Goal: Navigation & Orientation: Find specific page/section

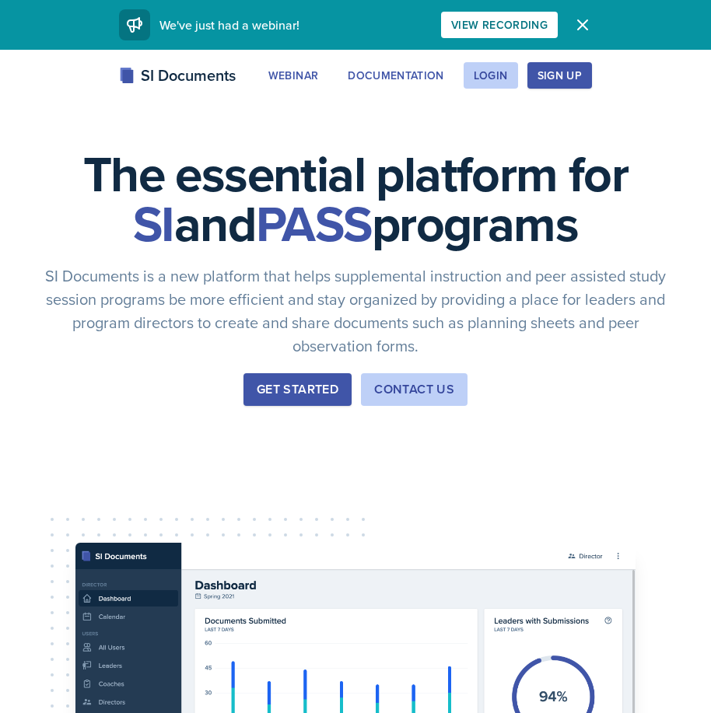
click at [280, 394] on div "Get Started" at bounding box center [298, 389] width 82 height 19
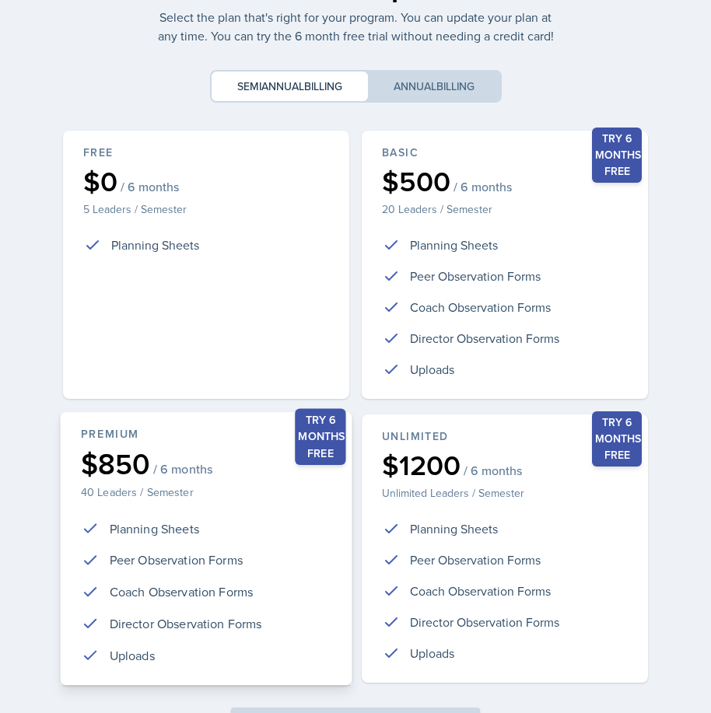
scroll to position [183, 0]
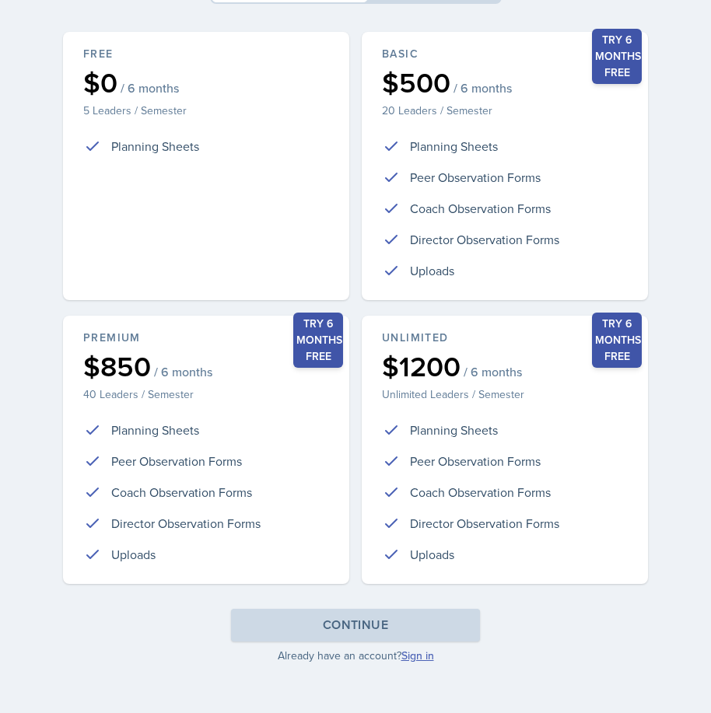
click at [432, 649] on link "Sign in" at bounding box center [417, 656] width 33 height 16
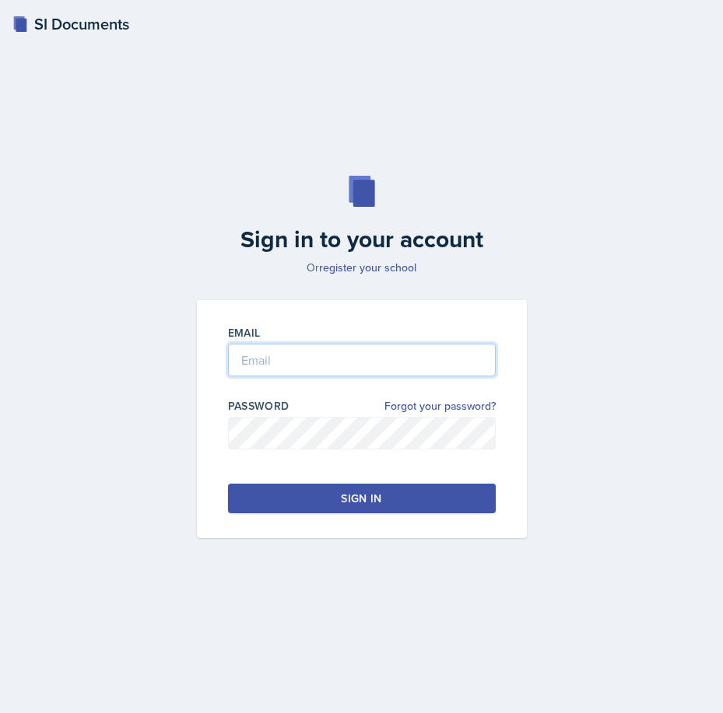
type input "[PERSON_NAME][EMAIL_ADDRESS][PERSON_NAME][DOMAIN_NAME]"
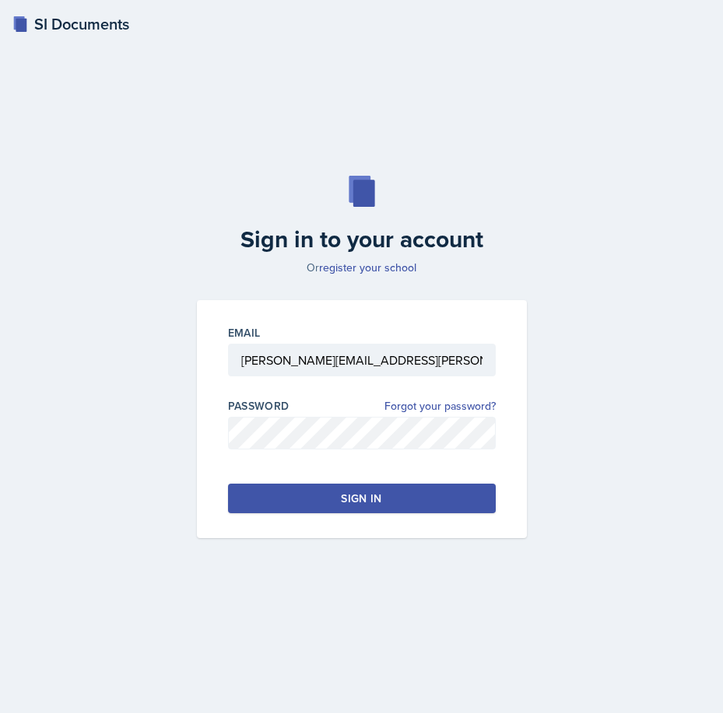
click at [348, 499] on div "Sign in" at bounding box center [361, 499] width 40 height 16
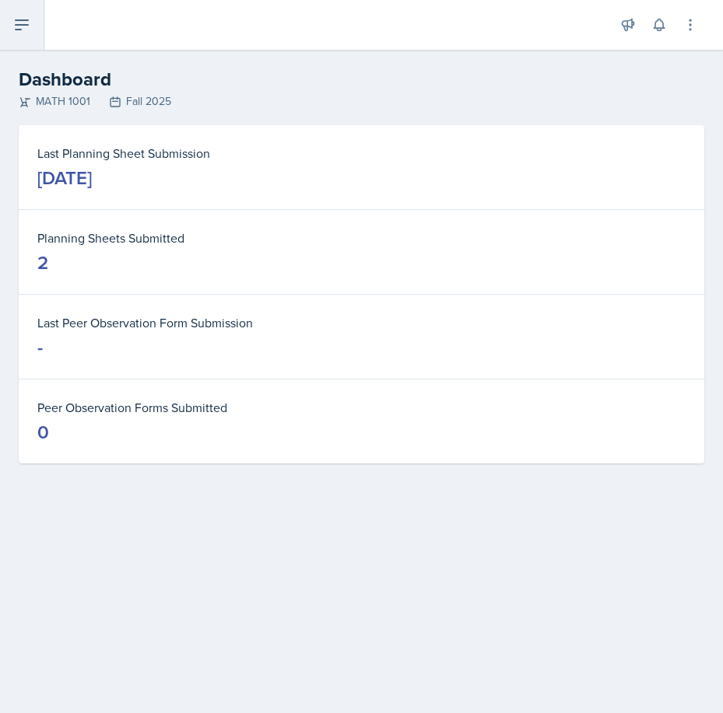
click at [21, 15] on button at bounding box center [22, 25] width 44 height 50
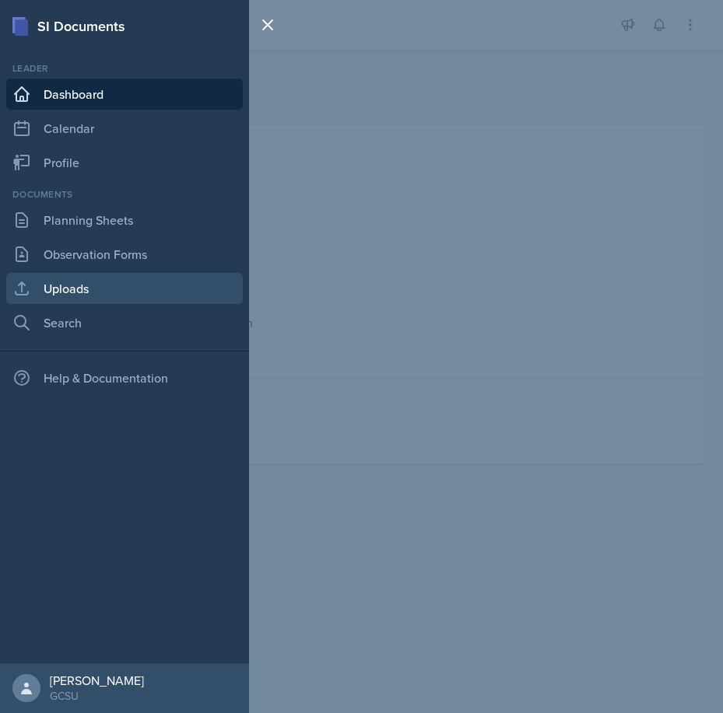
click at [69, 287] on link "Uploads" at bounding box center [124, 288] width 236 height 31
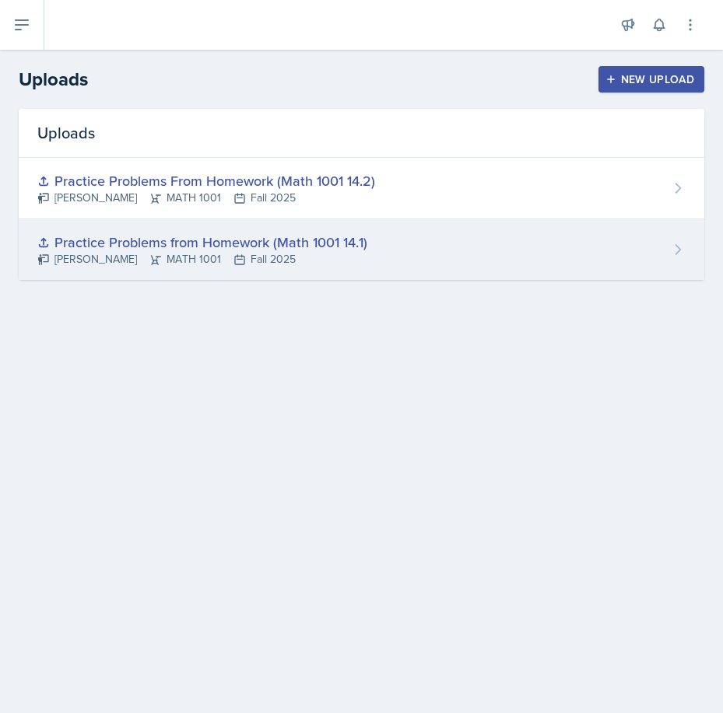
click at [179, 244] on div "Practice Problems from Homework (Math 1001 14.1)" at bounding box center [202, 242] width 330 height 21
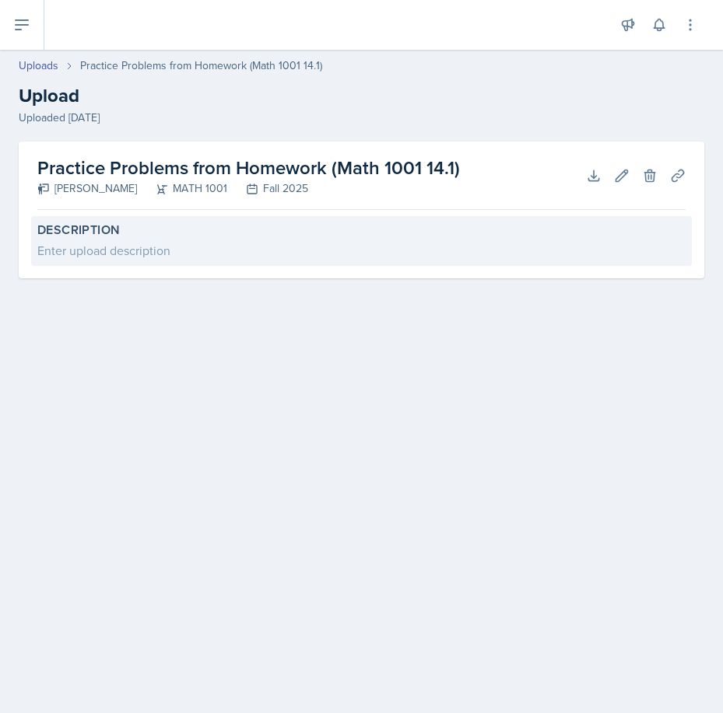
click at [63, 227] on label "Description" at bounding box center [361, 230] width 648 height 16
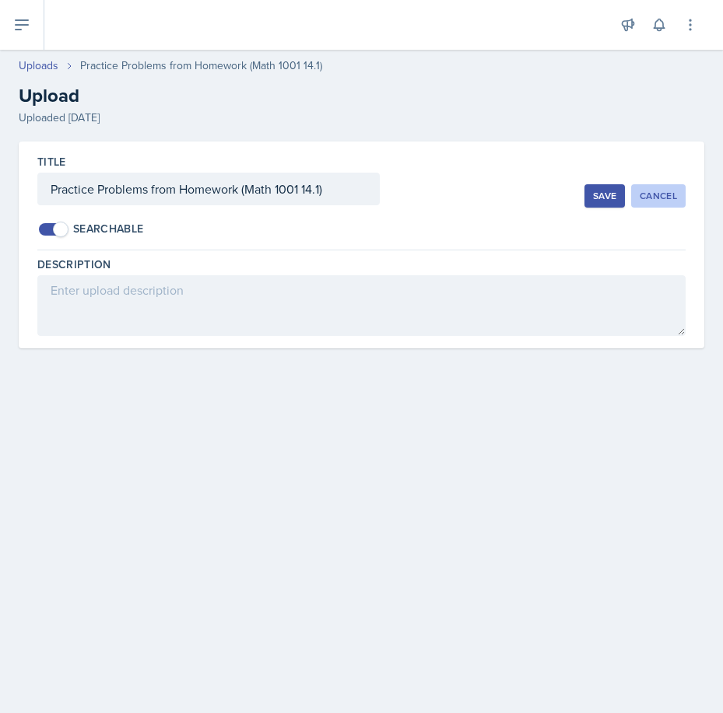
click at [667, 203] on button "Cancel" at bounding box center [658, 195] width 54 height 23
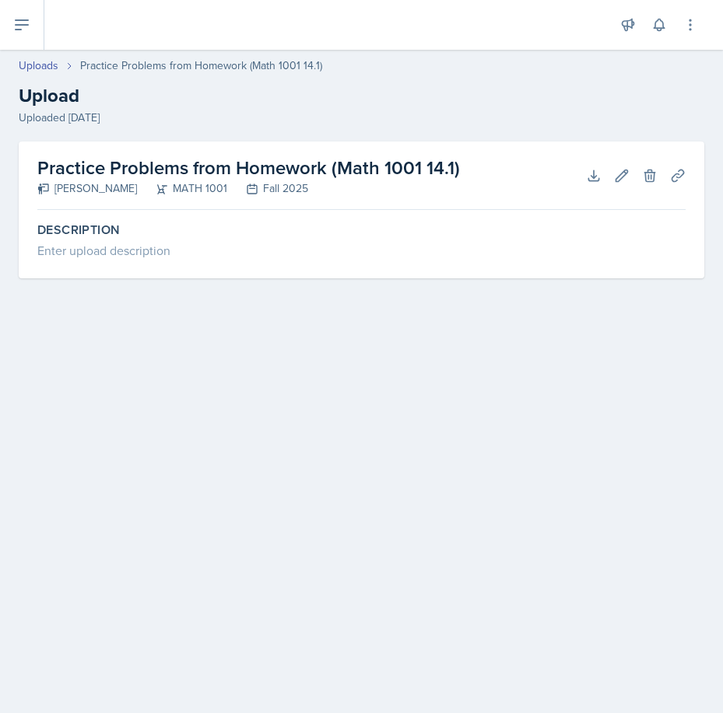
click at [404, 169] on h2 "Practice Problems from Homework (Math 1001 14.1)" at bounding box center [248, 168] width 422 height 28
click at [322, 154] on h2 "Practice Problems from Homework (Math 1001 14.1)" at bounding box center [248, 168] width 422 height 28
drag, startPoint x: 467, startPoint y: 166, endPoint x: 516, endPoint y: 139, distance: 56.1
click at [516, 139] on header "Uploads Practice Problems from Homework (Math 1001 14.1) Upload Uploaded [DATE]" at bounding box center [361, 92] width 723 height 100
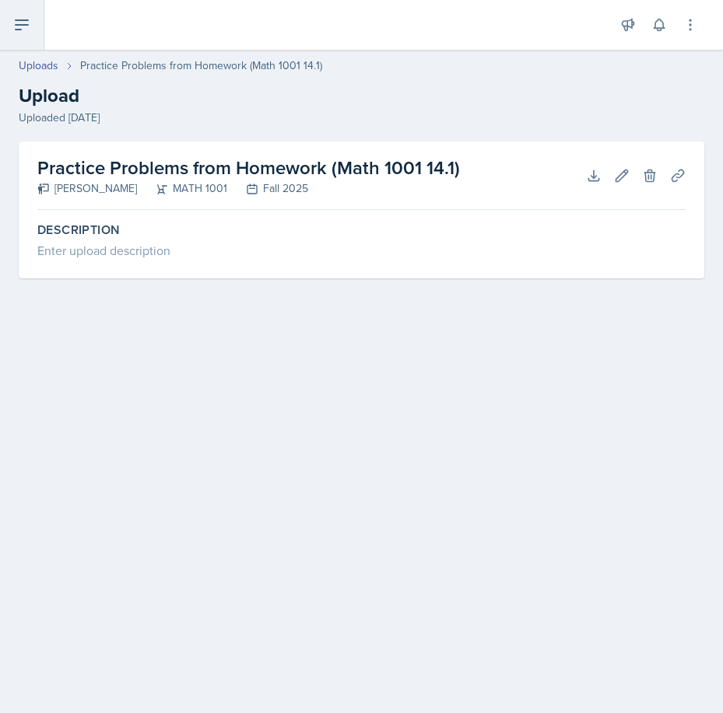
click at [13, 12] on button at bounding box center [22, 25] width 44 height 50
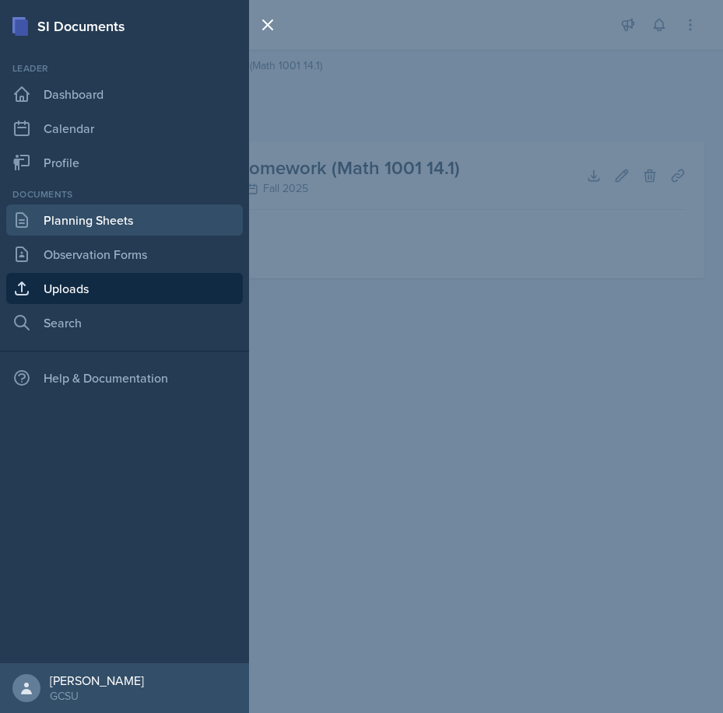
click at [97, 221] on link "Planning Sheets" at bounding box center [124, 220] width 236 height 31
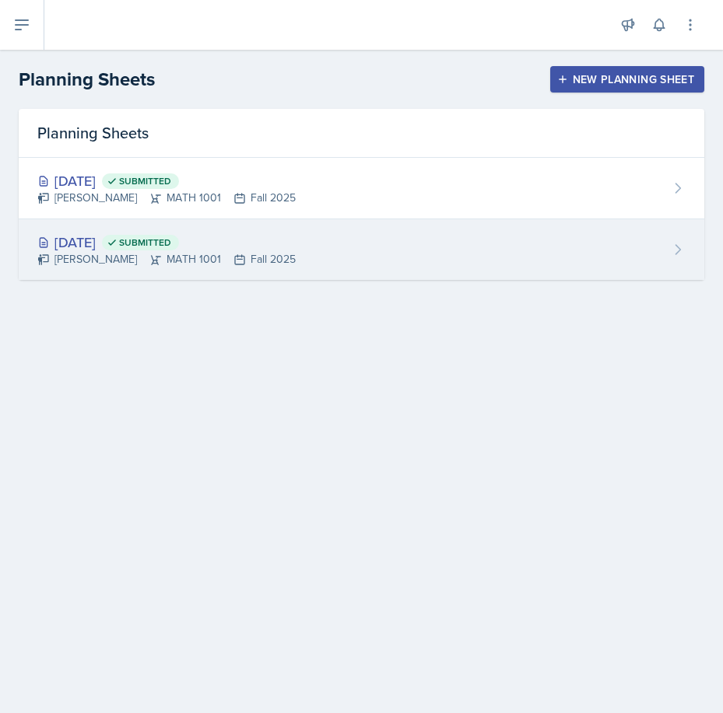
click at [92, 240] on div "[DATE] Submitted" at bounding box center [166, 242] width 258 height 21
click at [92, 240] on main "Planning Sheets New Planning Sheet Planning Sheets [DATE] Submitted [PERSON_NAM…" at bounding box center [361, 381] width 723 height 663
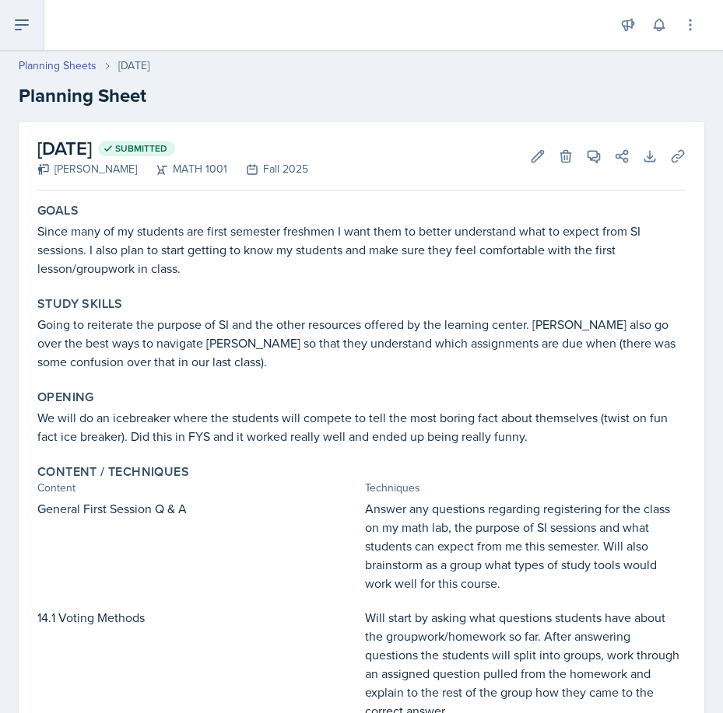
click at [30, 12] on button at bounding box center [22, 25] width 44 height 50
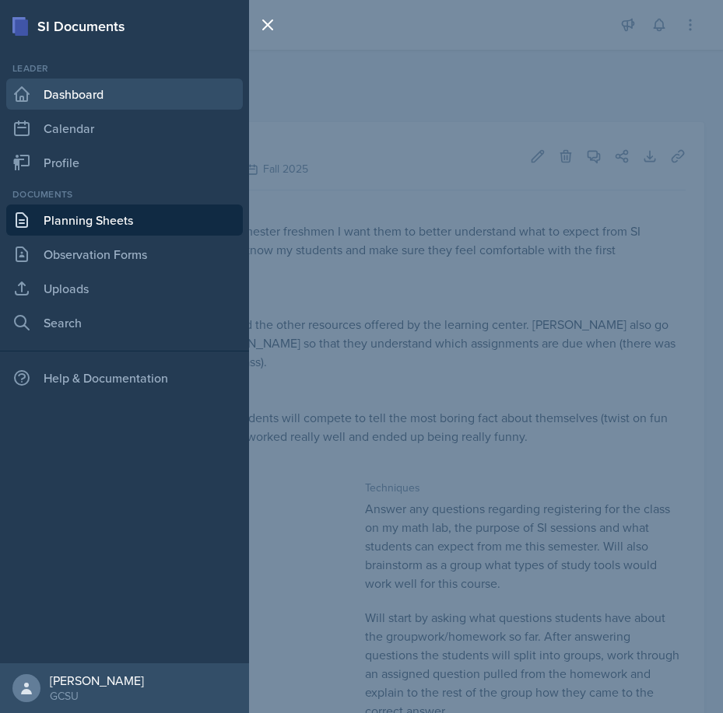
click at [140, 93] on link "Dashboard" at bounding box center [124, 94] width 236 height 31
